Goal: Task Accomplishment & Management: Use online tool/utility

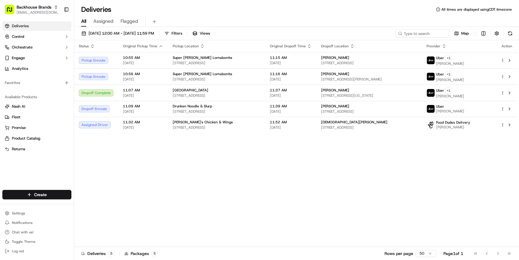
click at [158, 45] on icon "button" at bounding box center [160, 46] width 5 height 5
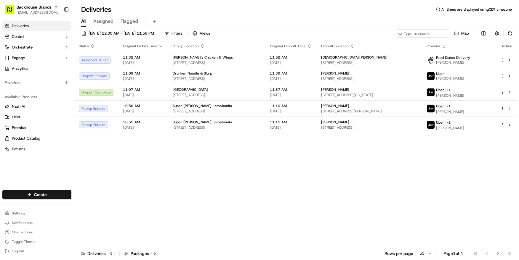
click at [204, 185] on div "Status Original Pickup Time Pickup Location Original Dropoff Time Dropoff Locat…" at bounding box center [296, 143] width 444 height 207
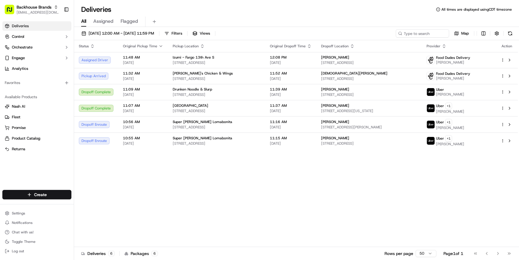
click at [332, 15] on div "All Assigned Flagged" at bounding box center [296, 20] width 445 height 13
click at [276, 232] on div "Status Original Pickup Time Pickup Location Original Dropoff Time Dropoff Locat…" at bounding box center [296, 143] width 444 height 207
click at [313, 190] on div "Status Original Pickup Time Pickup Location Original Dropoff Time Dropoff Locat…" at bounding box center [296, 143] width 444 height 207
click at [203, 205] on div "Status Original Pickup Time Pickup Location Original Dropoff Time Dropoff Locat…" at bounding box center [296, 143] width 444 height 207
click at [286, 205] on div "Status Original Pickup Time Pickup Location Original Dropoff Time Dropoff Locat…" at bounding box center [296, 143] width 444 height 207
